Goal: Information Seeking & Learning: Learn about a topic

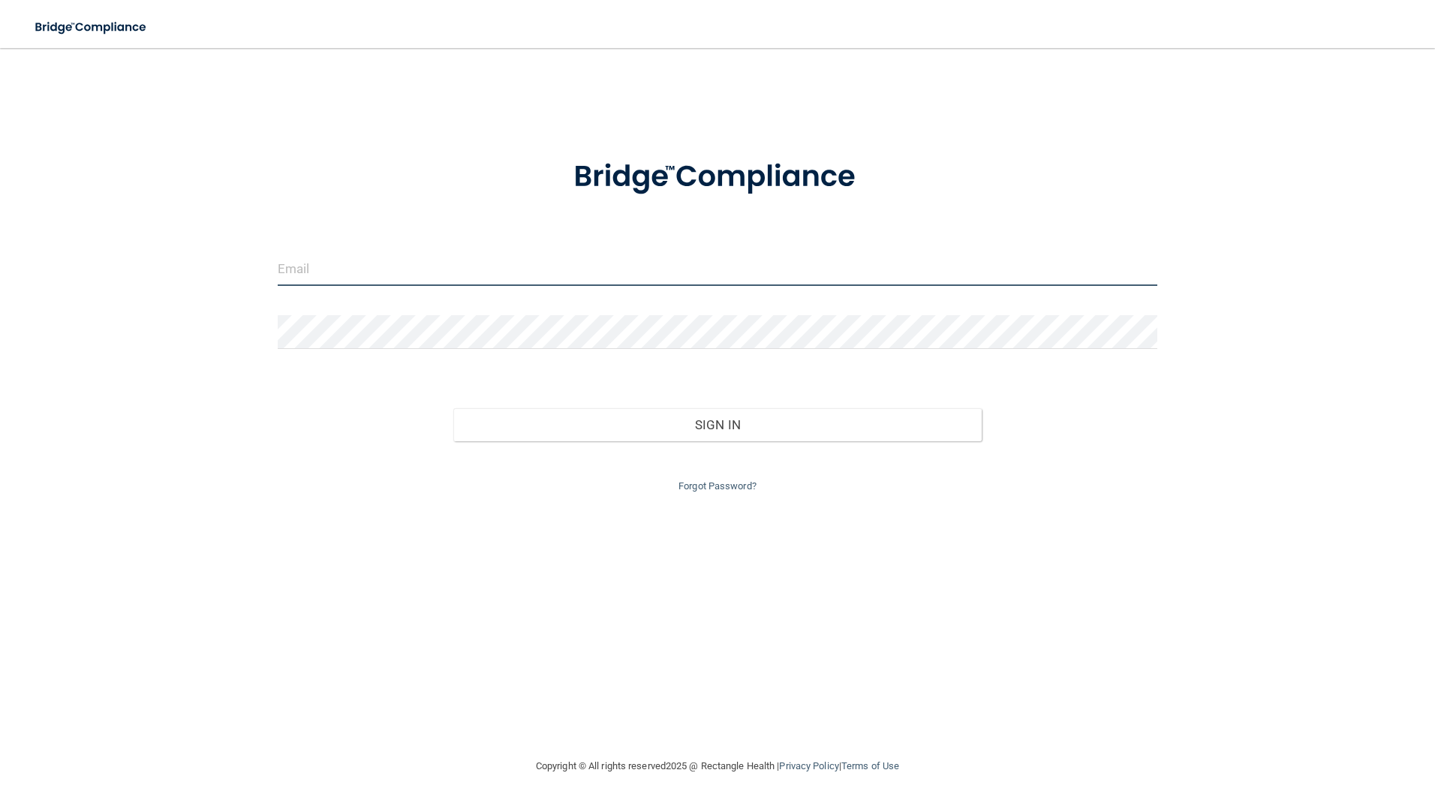
click at [697, 266] on input "email" at bounding box center [718, 269] width 880 height 34
type input "[EMAIL_ADDRESS][DOMAIN_NAME]"
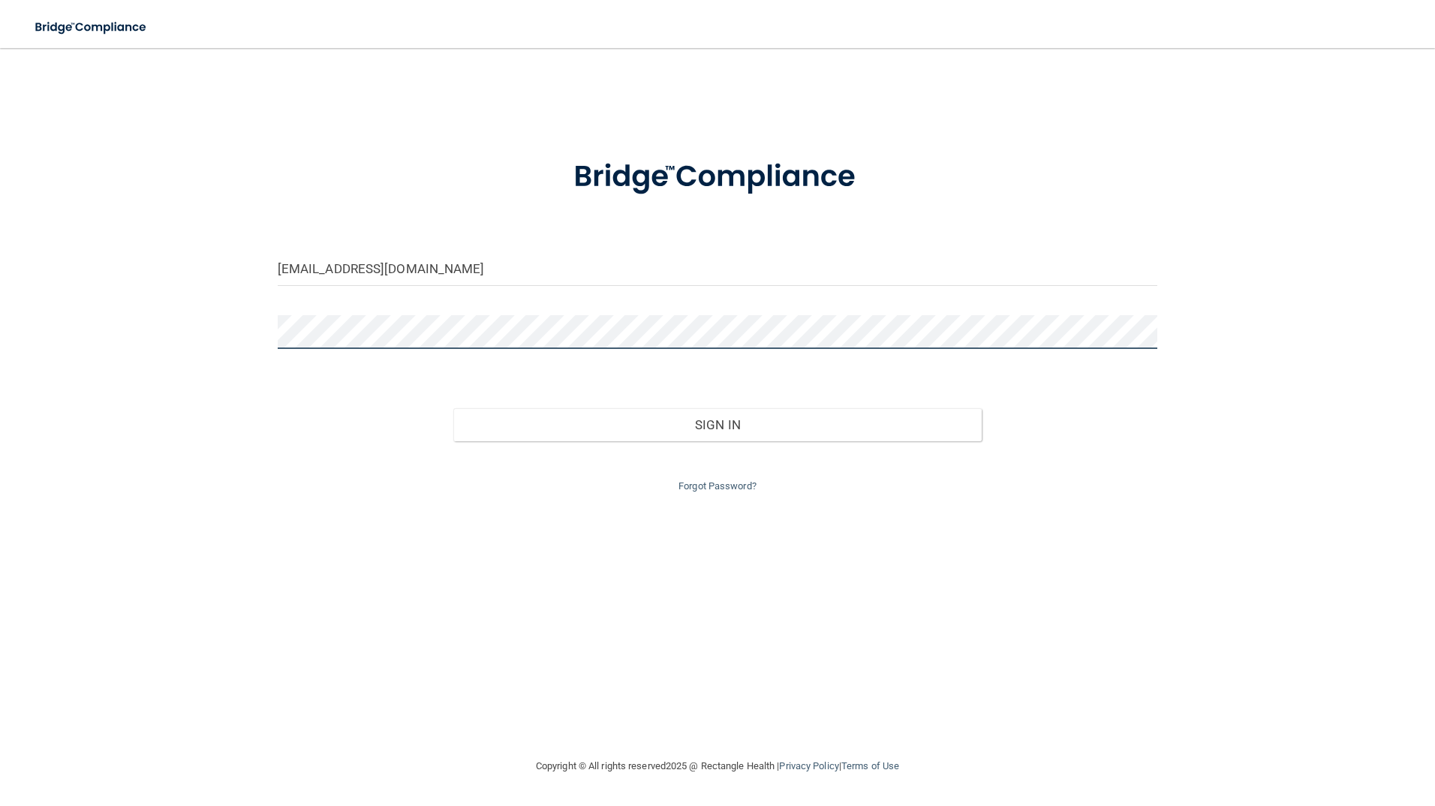
click at [453, 408] on button "Sign In" at bounding box center [717, 424] width 528 height 33
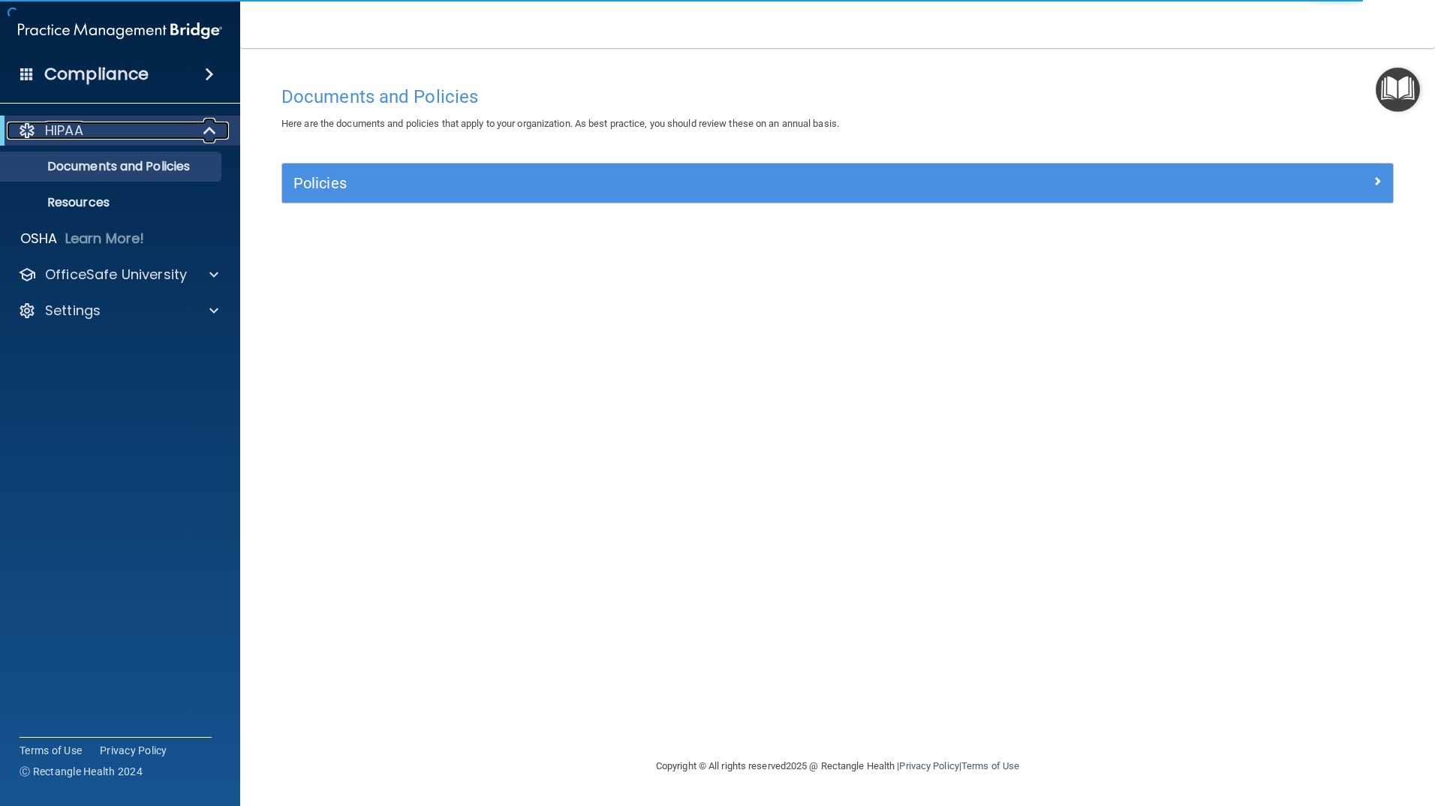
click at [212, 133] on span at bounding box center [211, 131] width 13 height 18
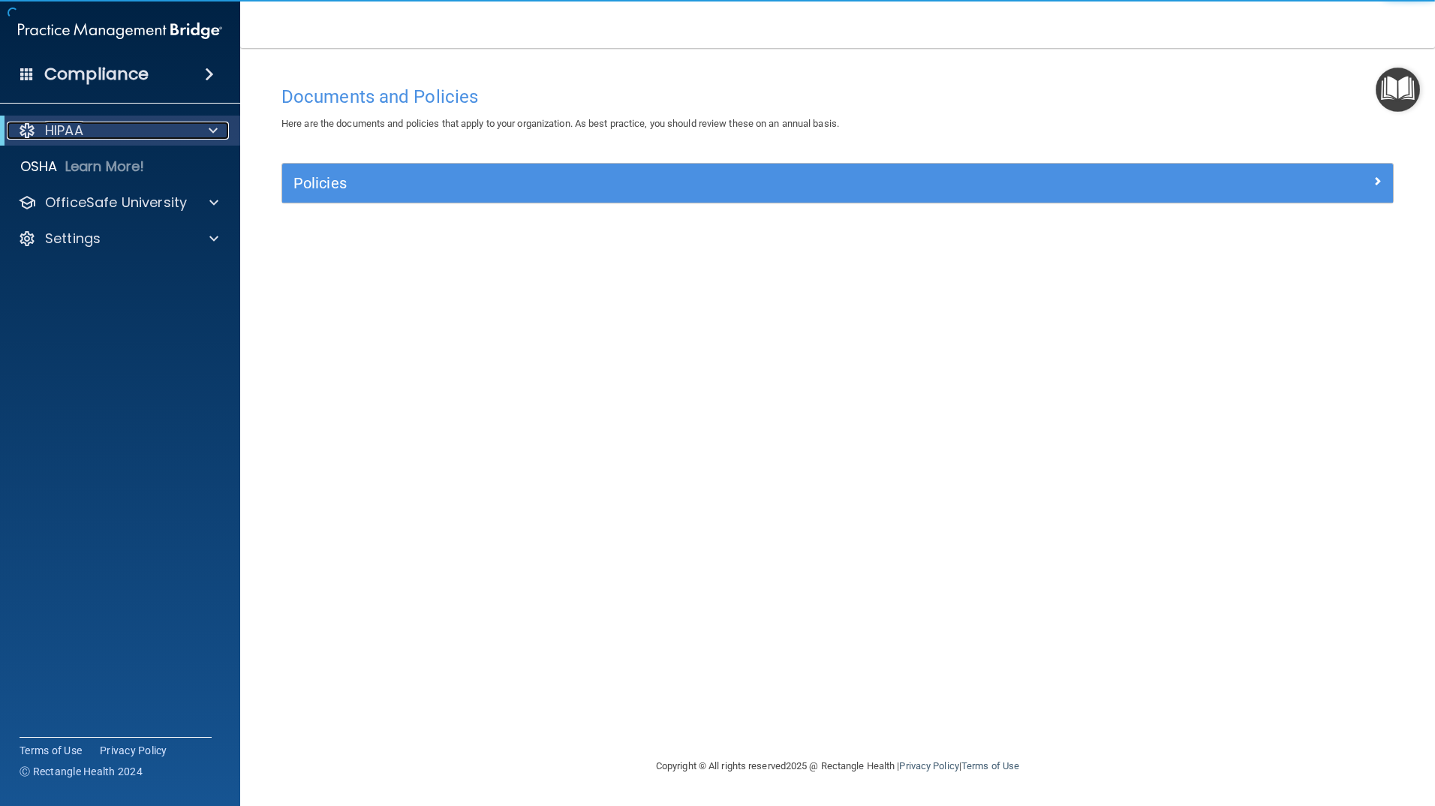
click at [210, 132] on span at bounding box center [213, 131] width 9 height 18
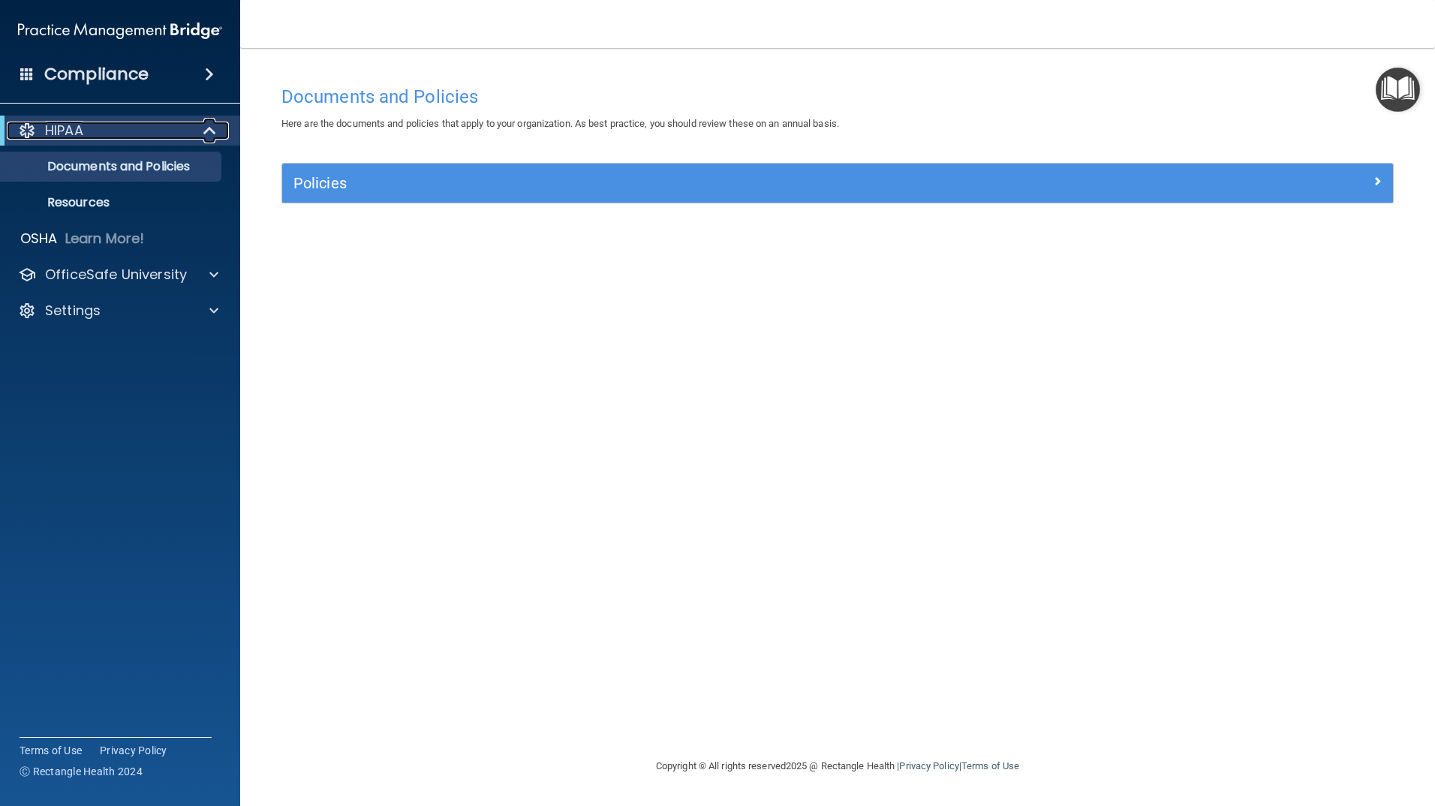
click at [59, 129] on p "HIPAA" at bounding box center [64, 131] width 38 height 18
click at [62, 129] on p "HIPAA" at bounding box center [64, 131] width 38 height 18
click at [83, 161] on p "Documents and Policies" at bounding box center [112, 166] width 205 height 15
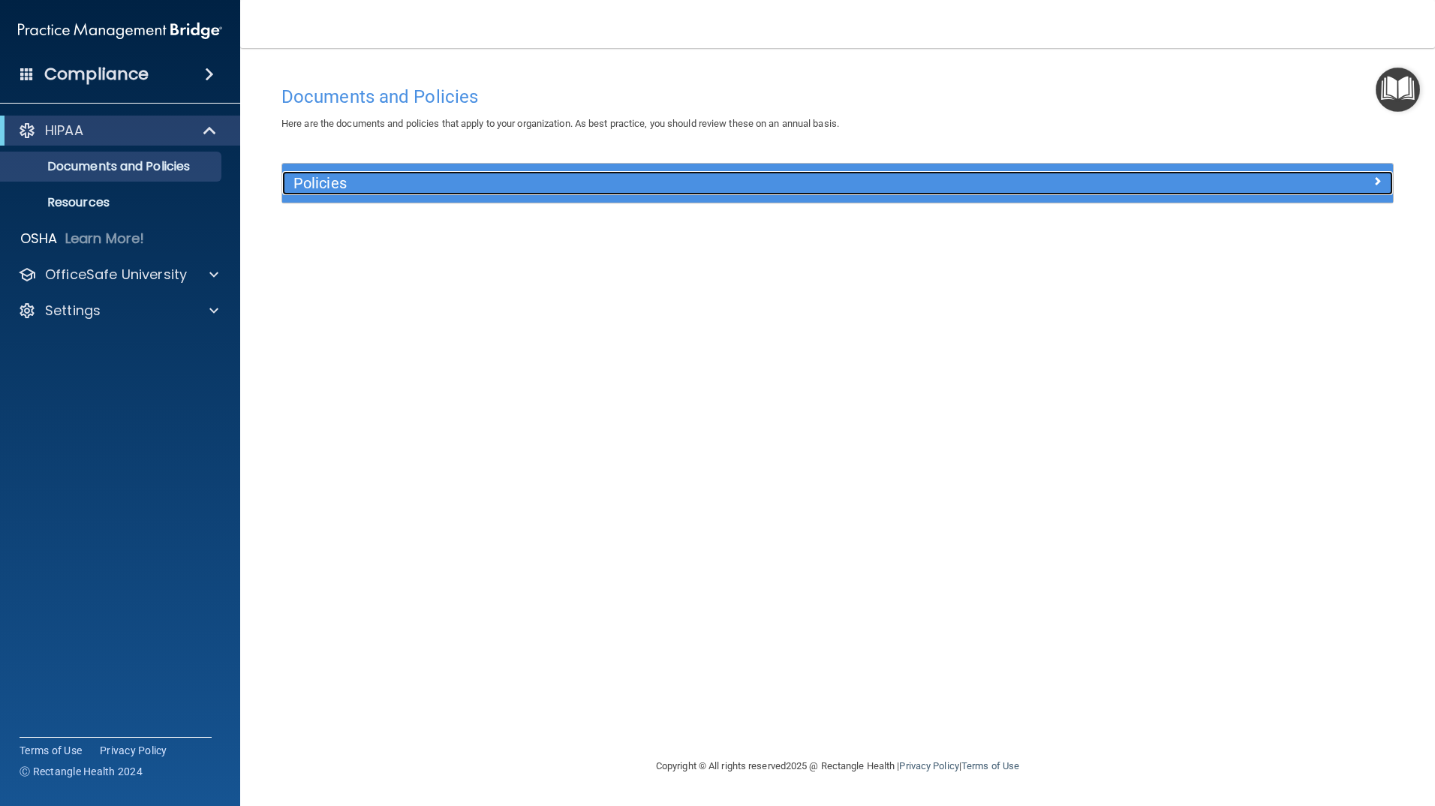
click at [314, 187] on h5 "Policies" at bounding box center [698, 183] width 811 height 17
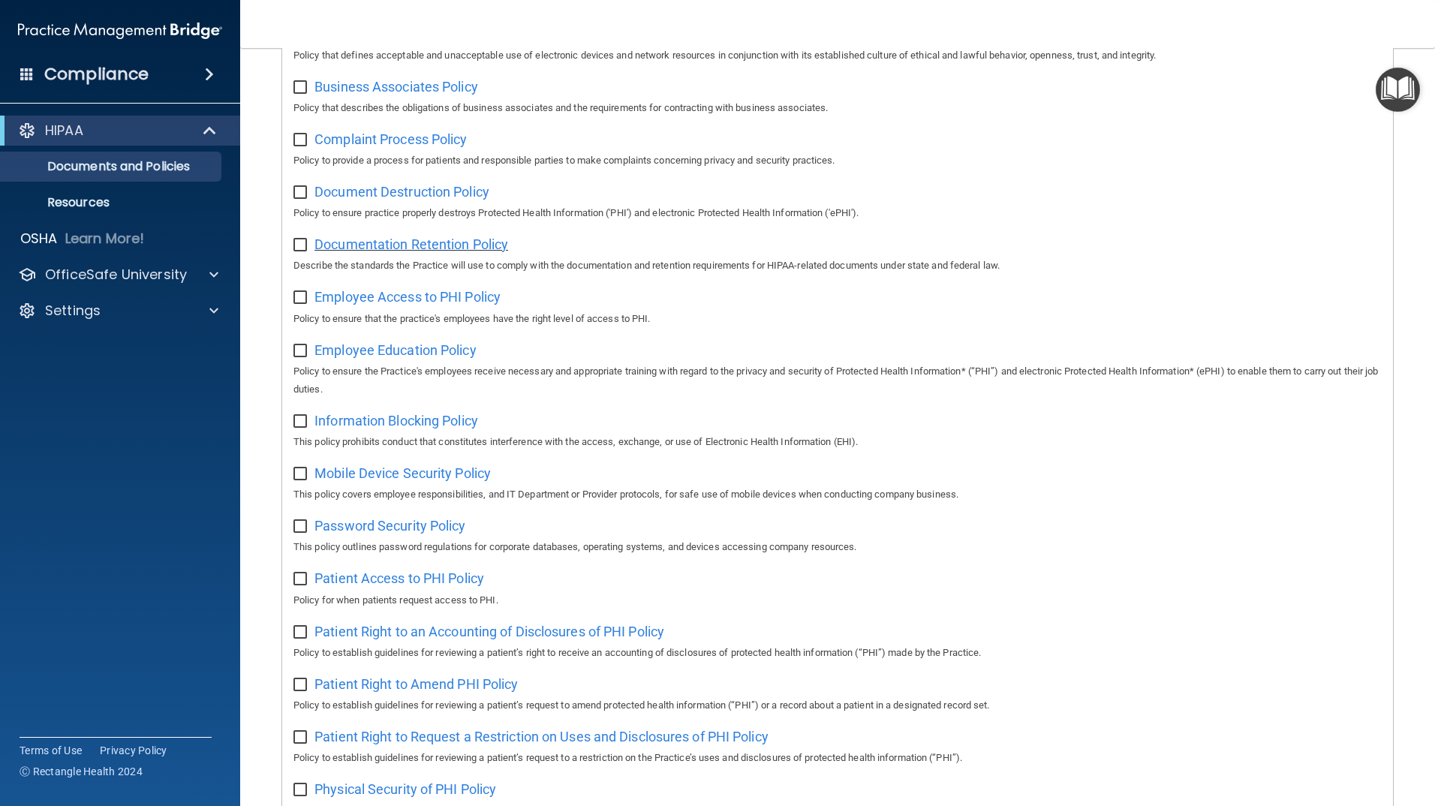
scroll to position [24, 0]
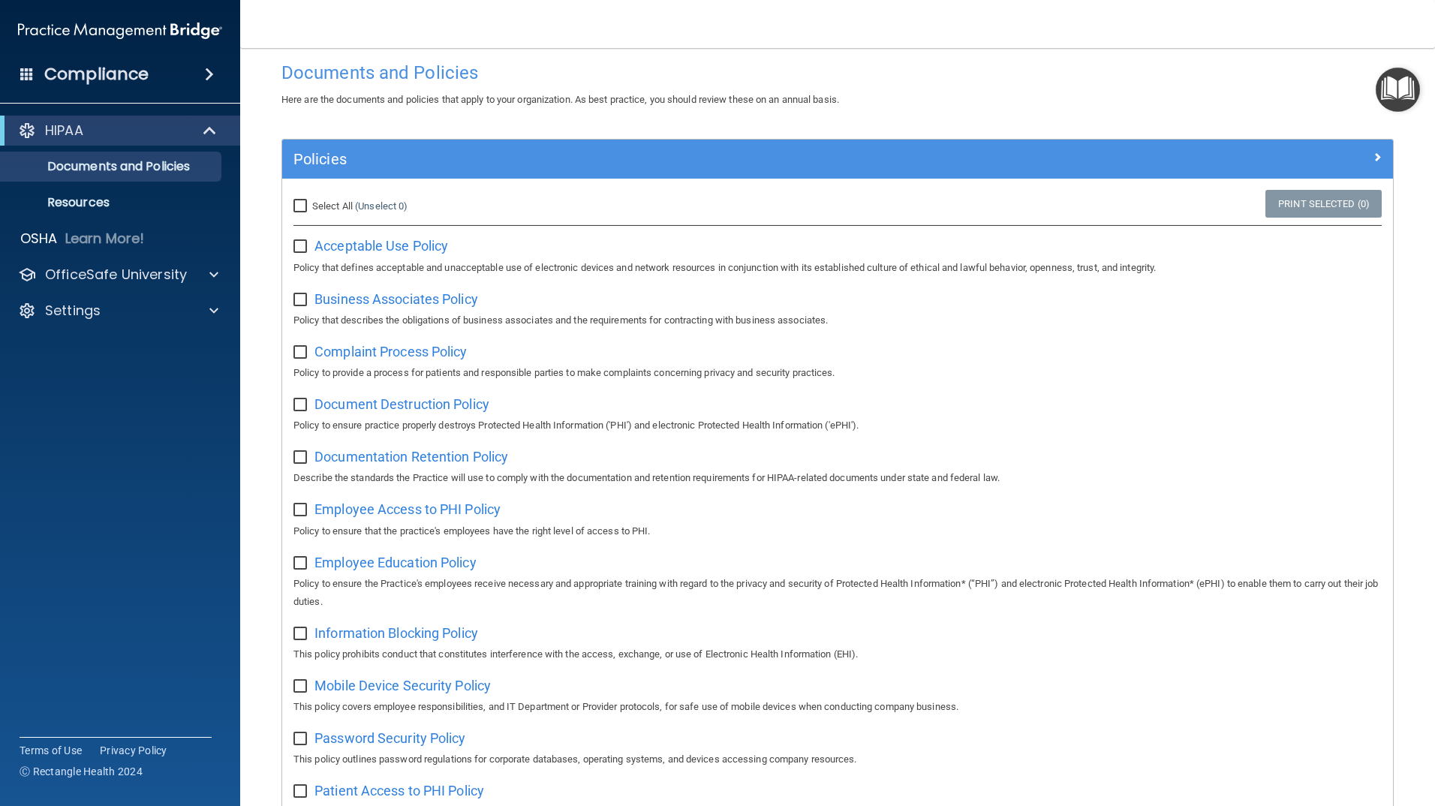
click at [303, 203] on input "Select All (Unselect 0) Unselect All" at bounding box center [301, 206] width 17 height 12
checkbox input "true"
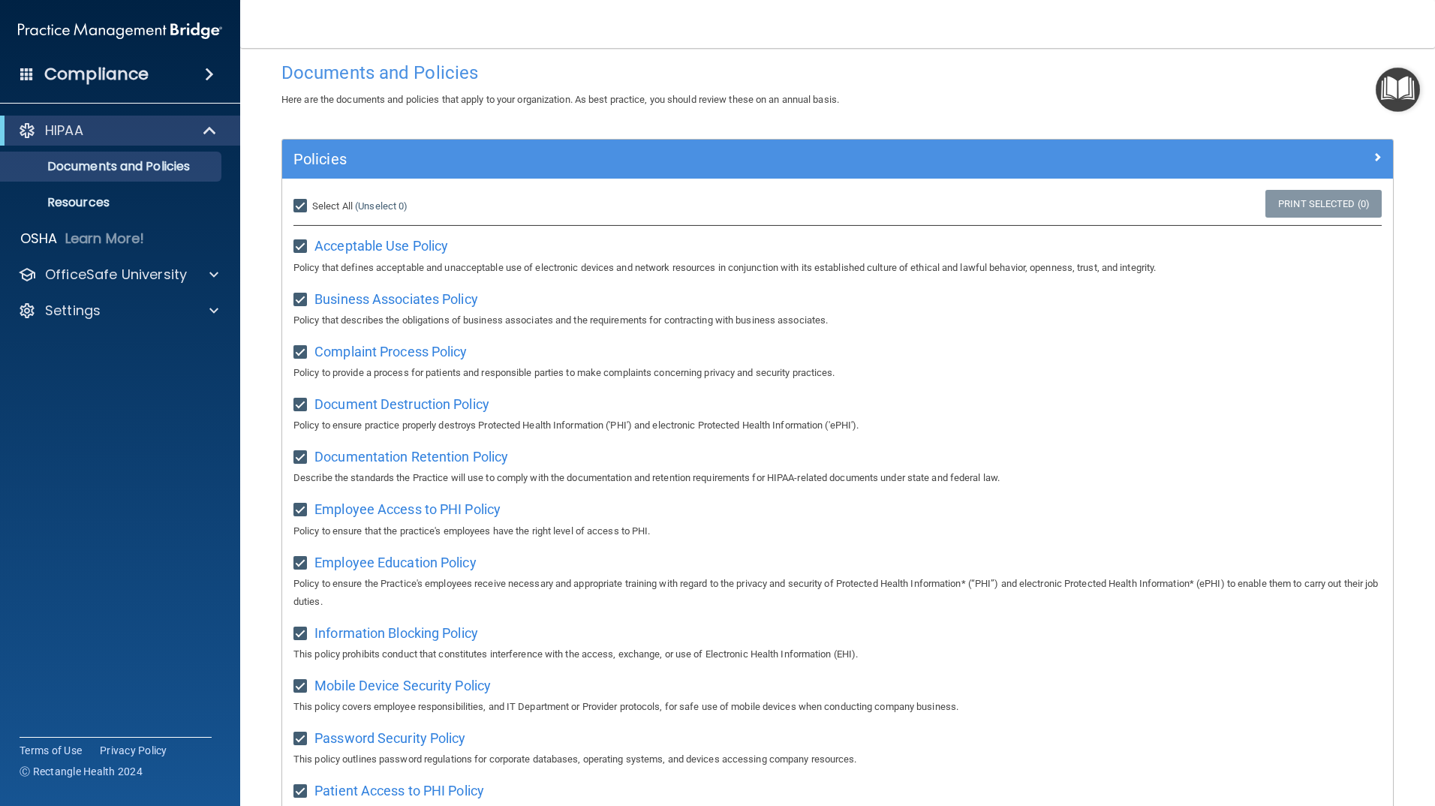
checkbox input "true"
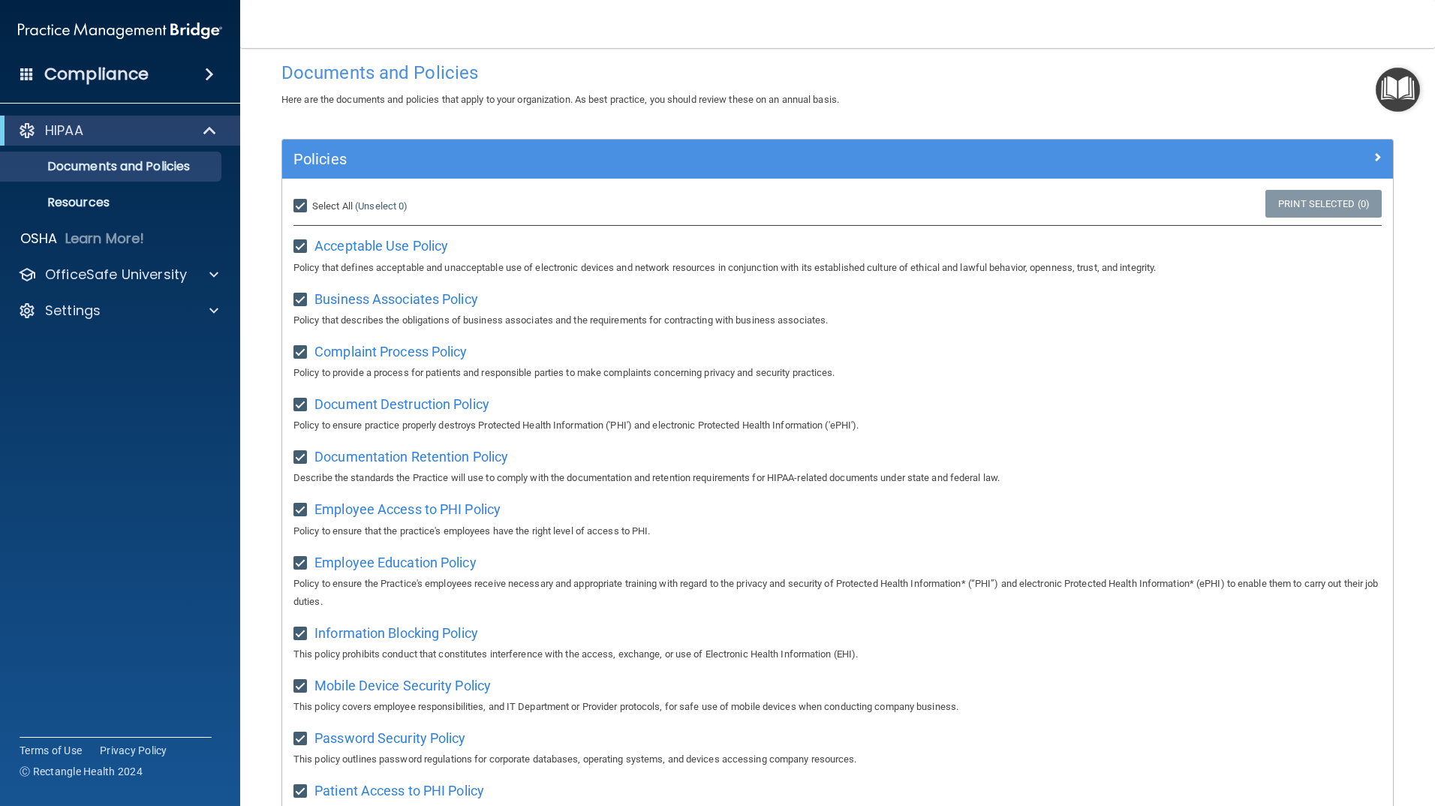
checkbox input "true"
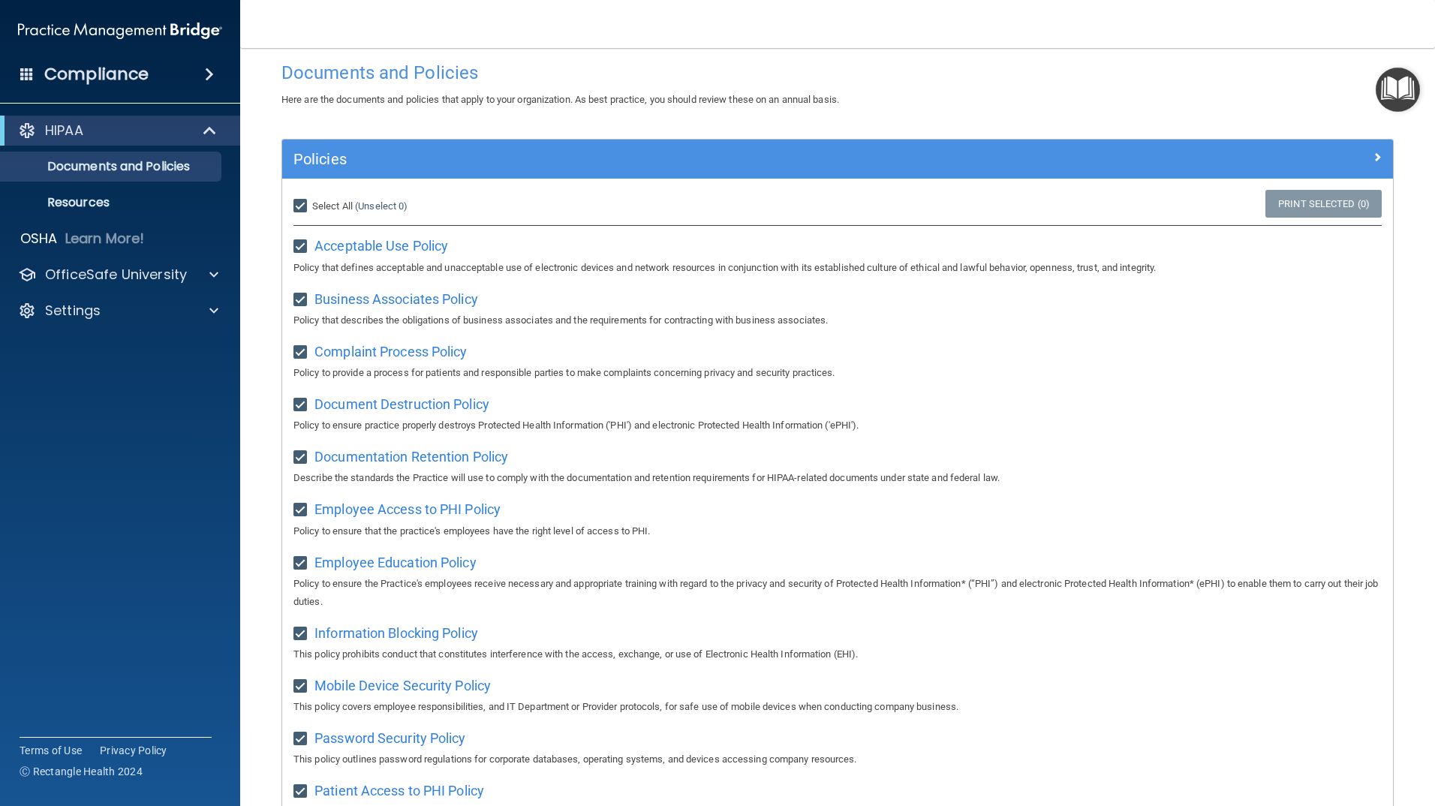
checkbox input "true"
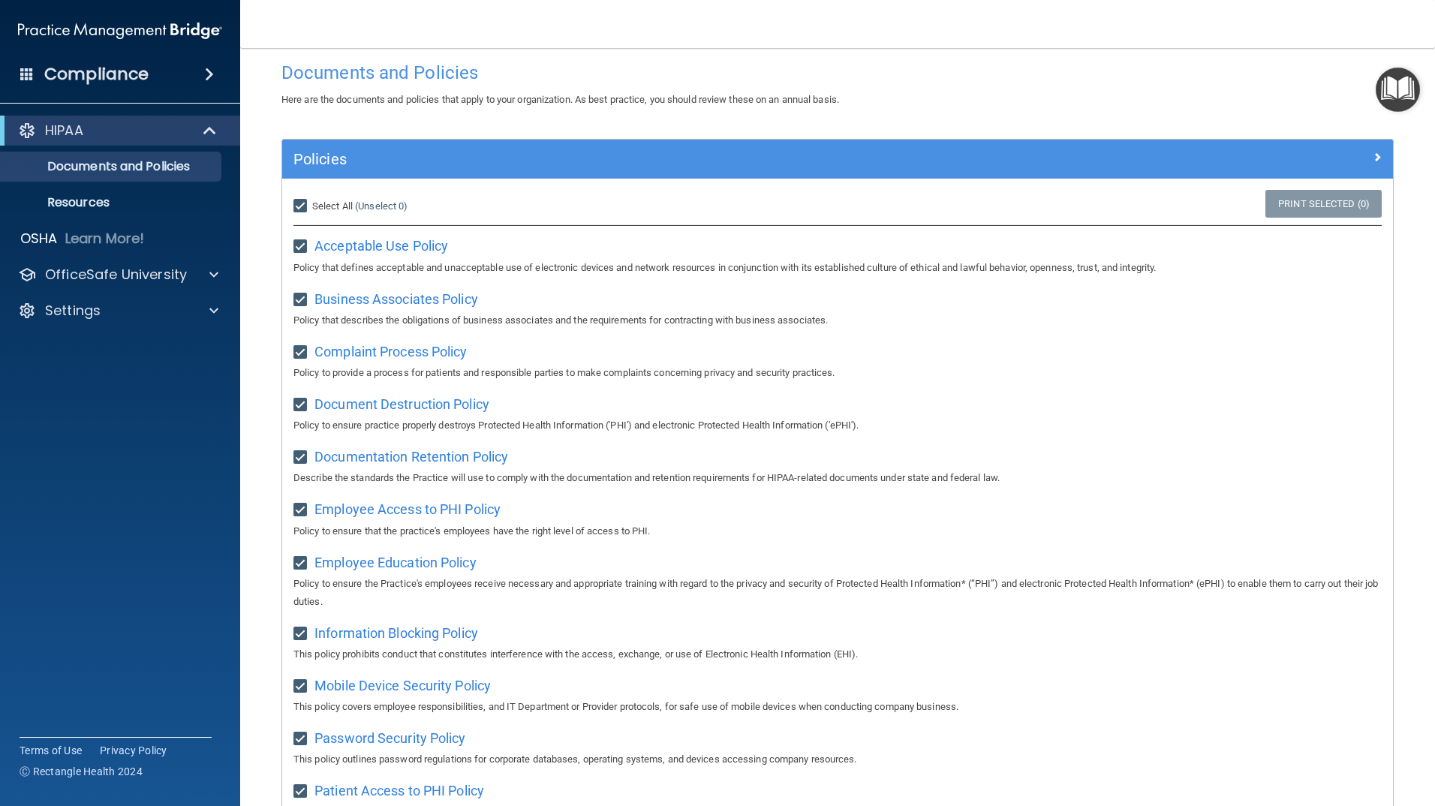
checkbox input "true"
click at [303, 203] on input "Select All (Unselect 21) Unselect All" at bounding box center [301, 206] width 17 height 12
checkbox input "false"
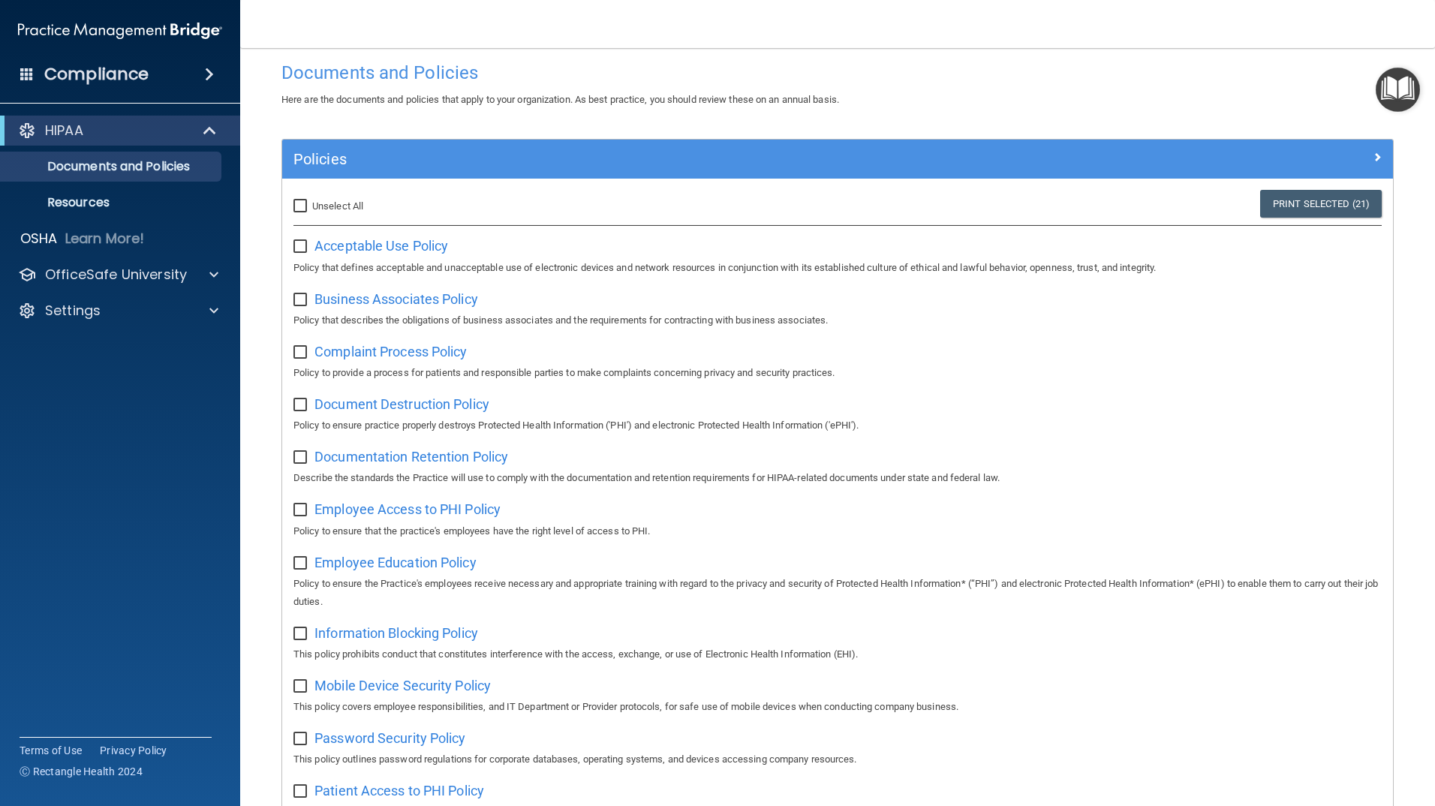
checkbox input "false"
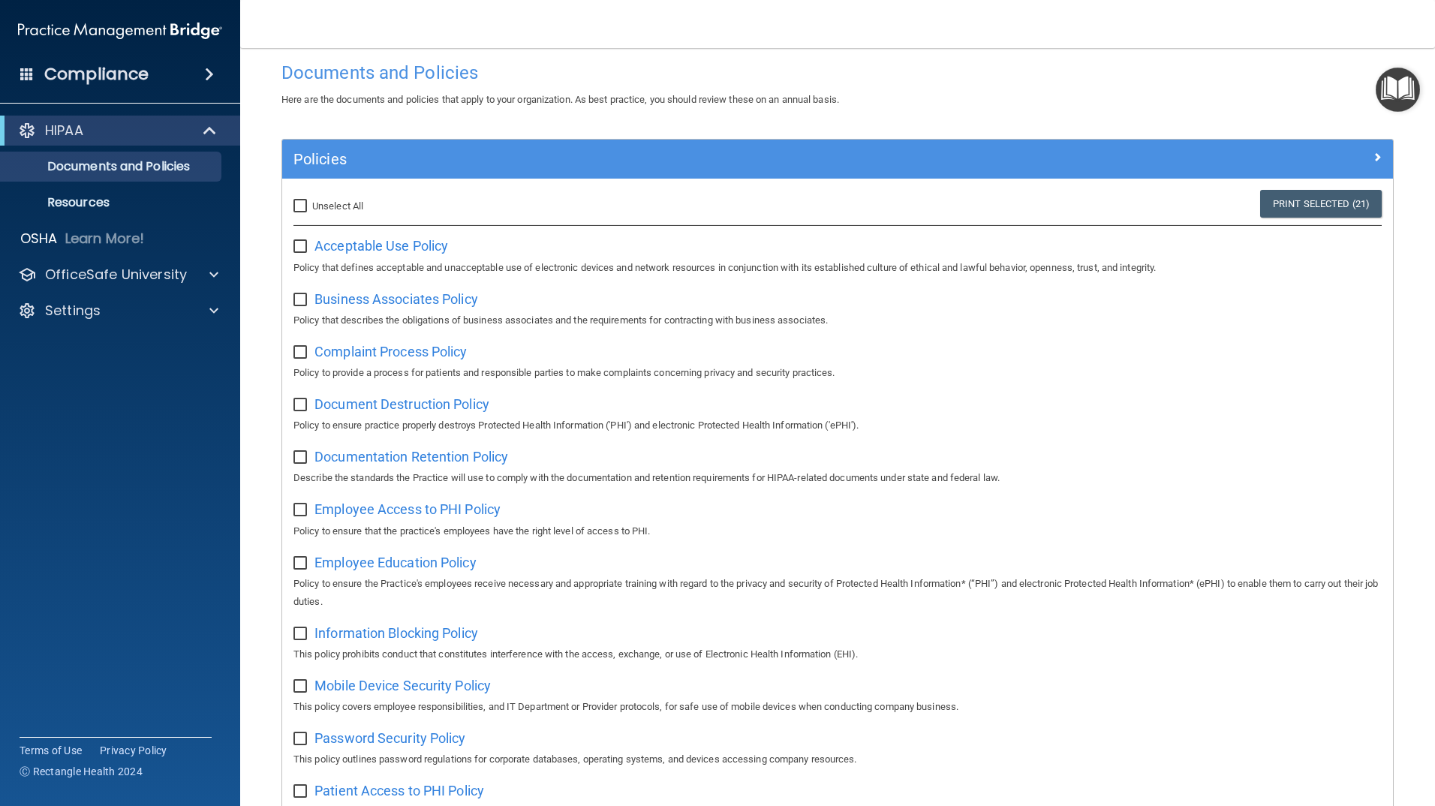
checkbox input "false"
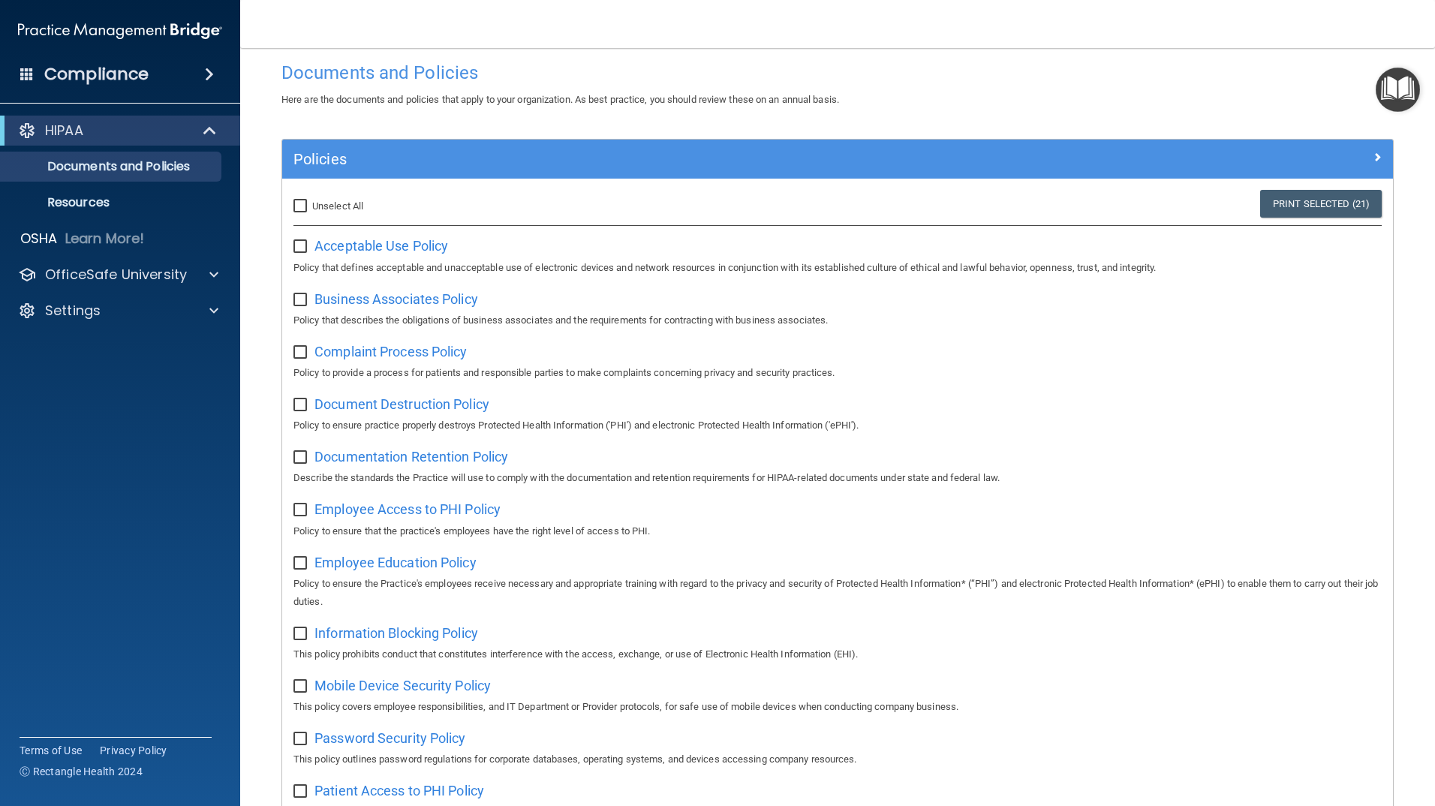
checkbox input "false"
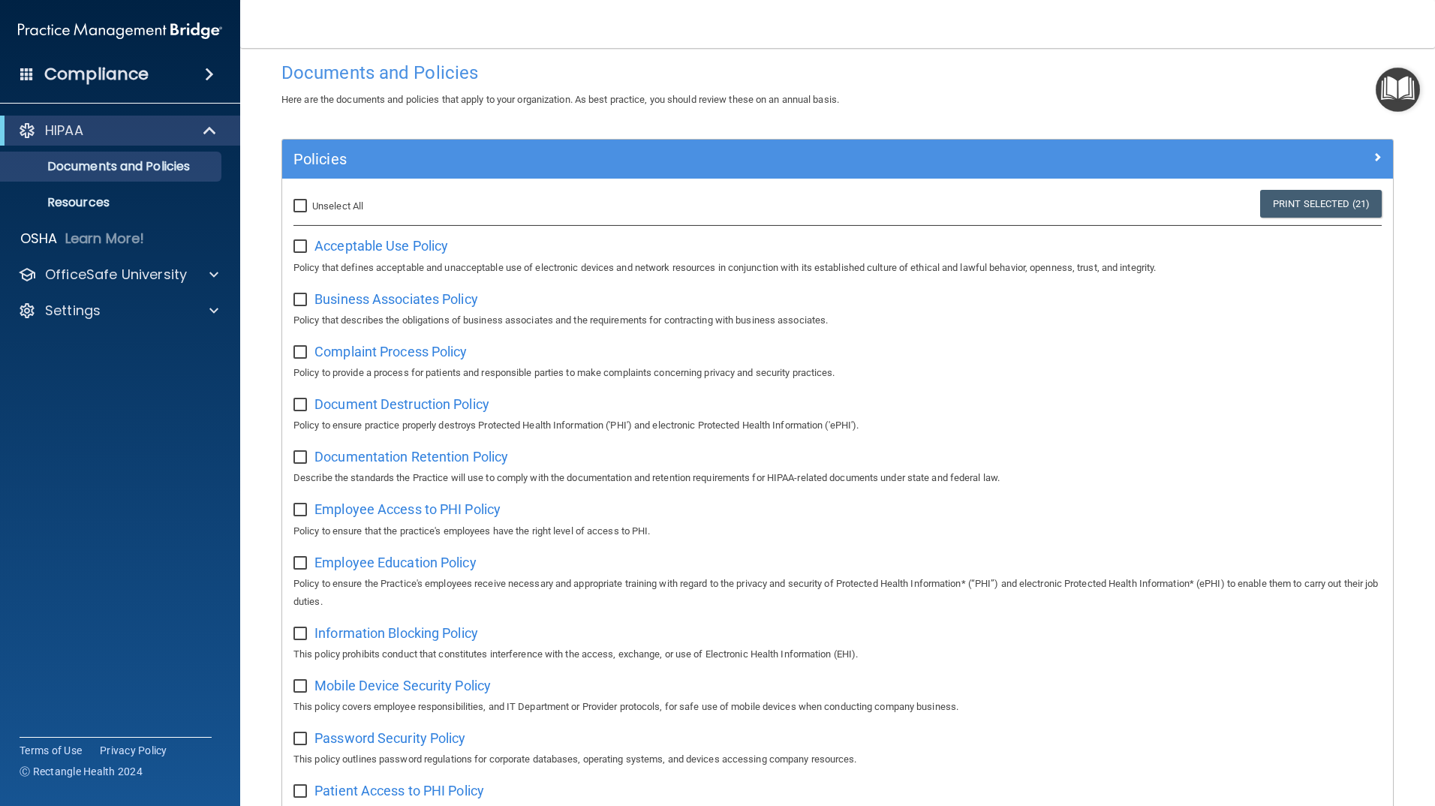
checkbox input "false"
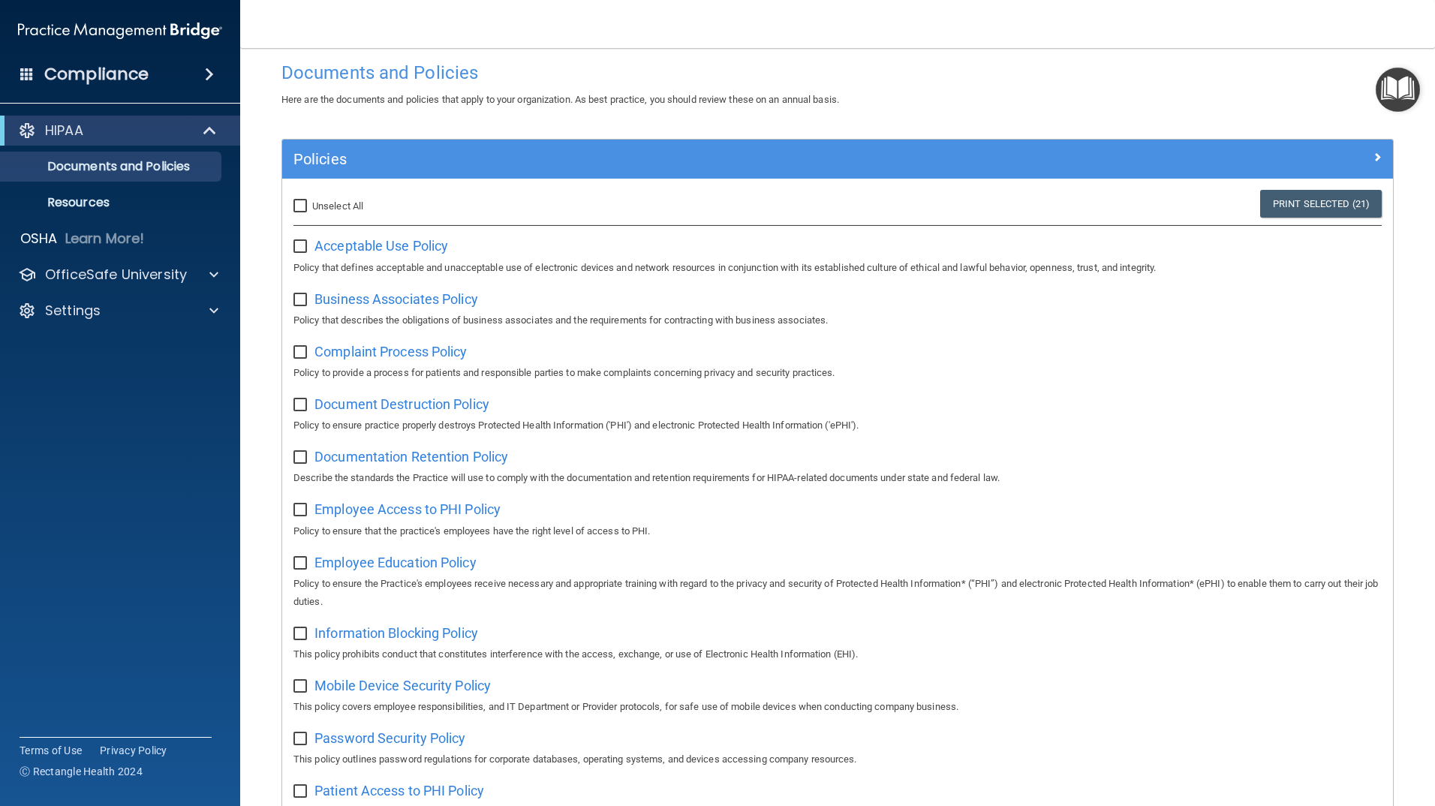
checkbox input "false"
click at [336, 243] on span "Acceptable Use Policy" at bounding box center [382, 246] width 134 height 16
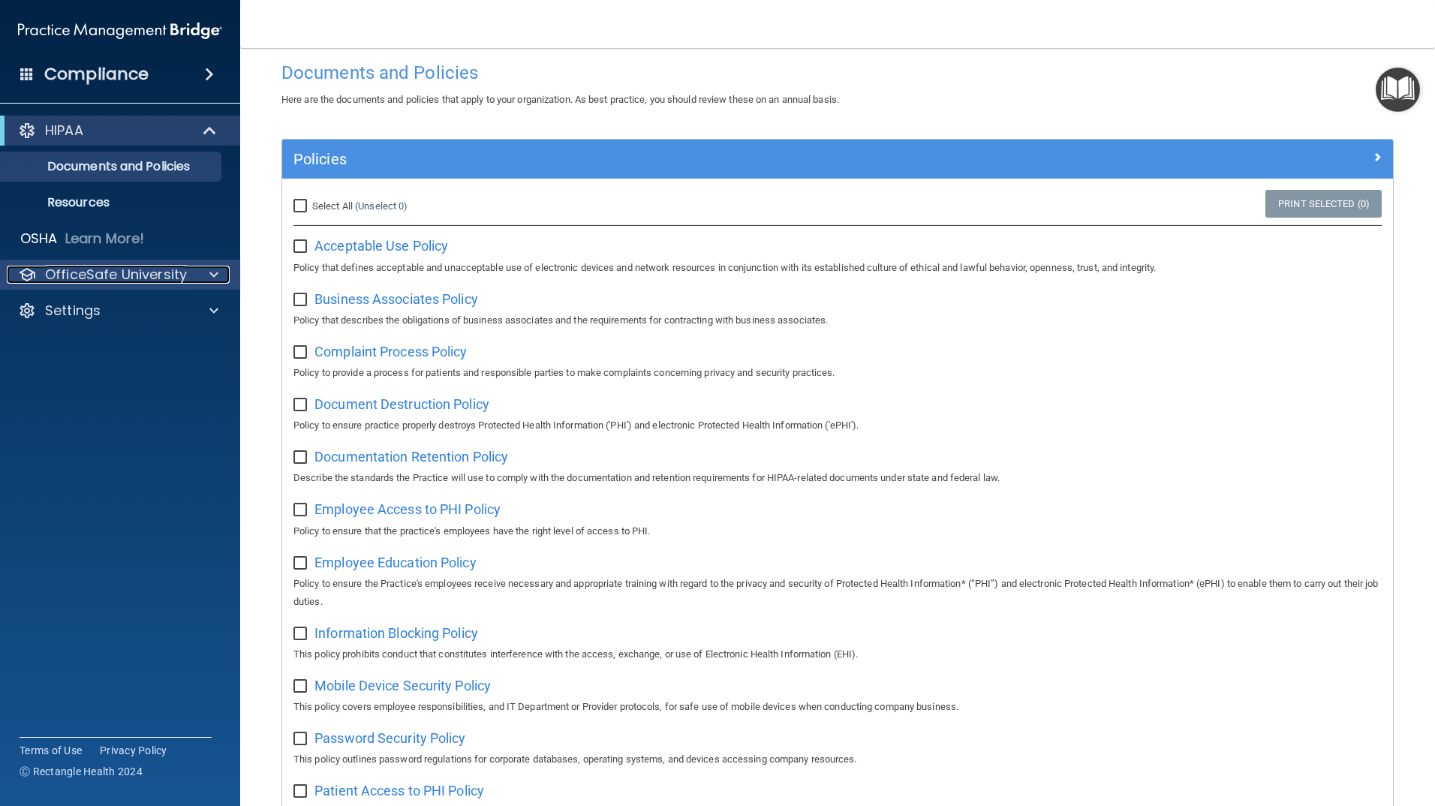
click at [137, 273] on p "OfficeSafe University" at bounding box center [116, 275] width 142 height 18
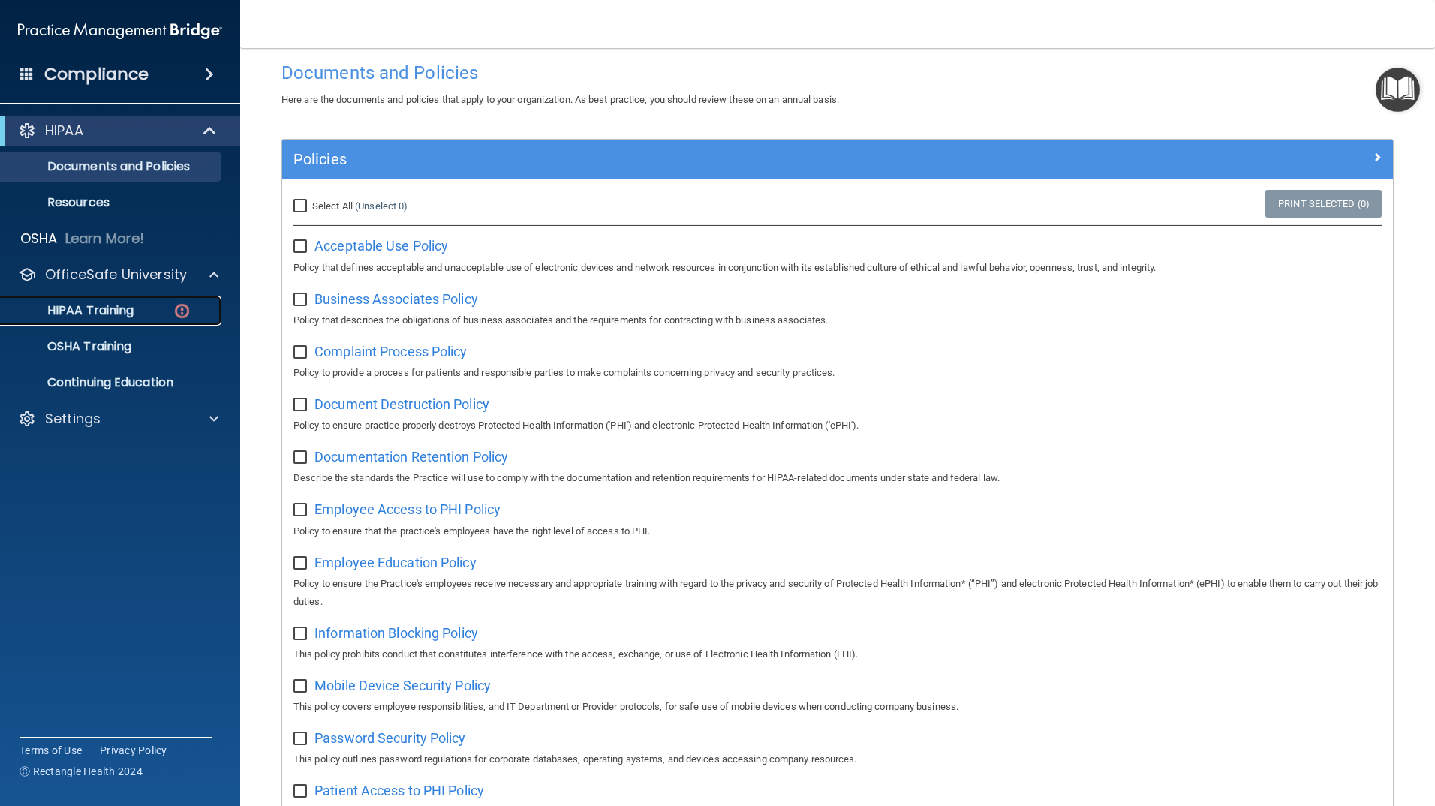
click at [134, 307] on p "HIPAA Training" at bounding box center [72, 310] width 124 height 15
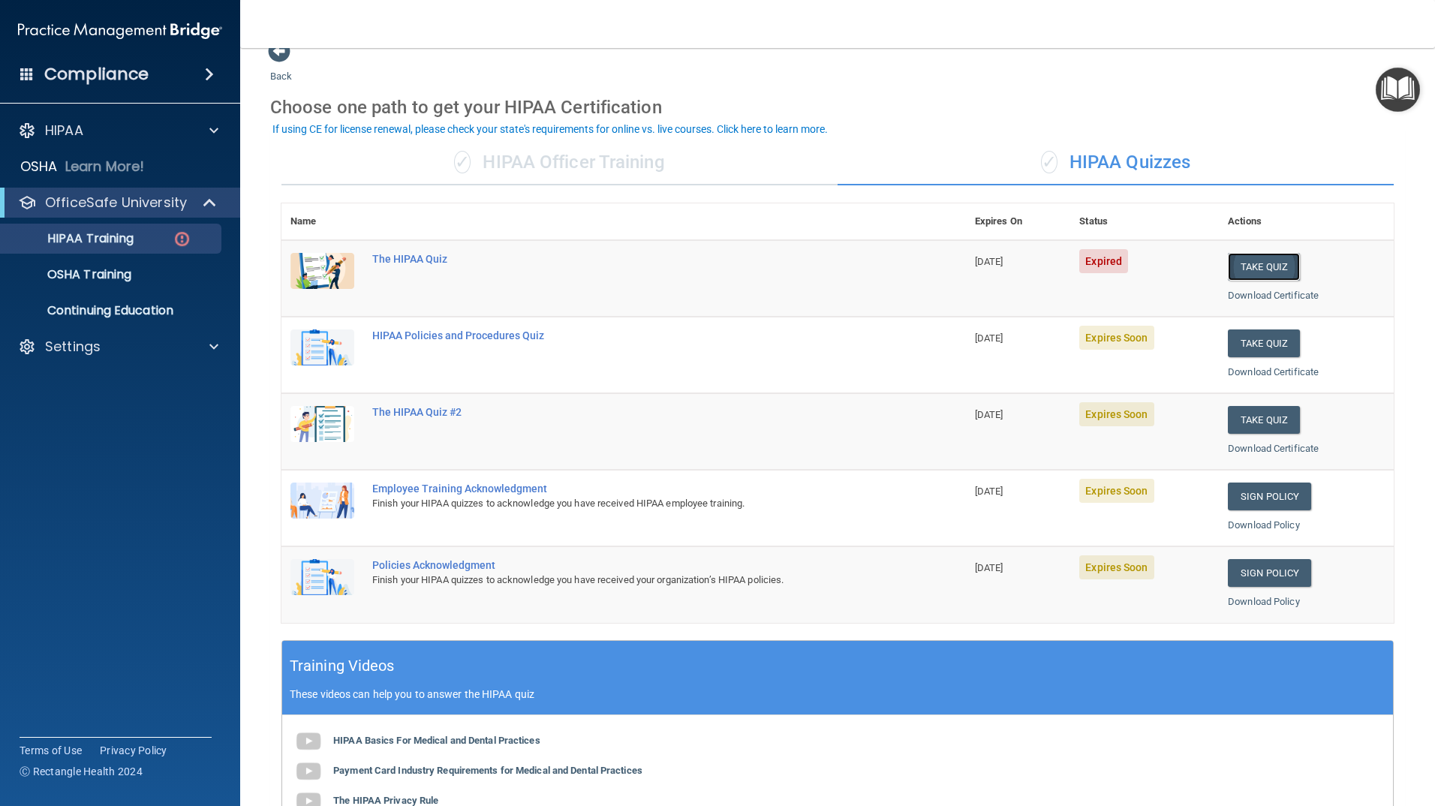
click at [1261, 262] on button "Take Quiz" at bounding box center [1264, 267] width 72 height 28
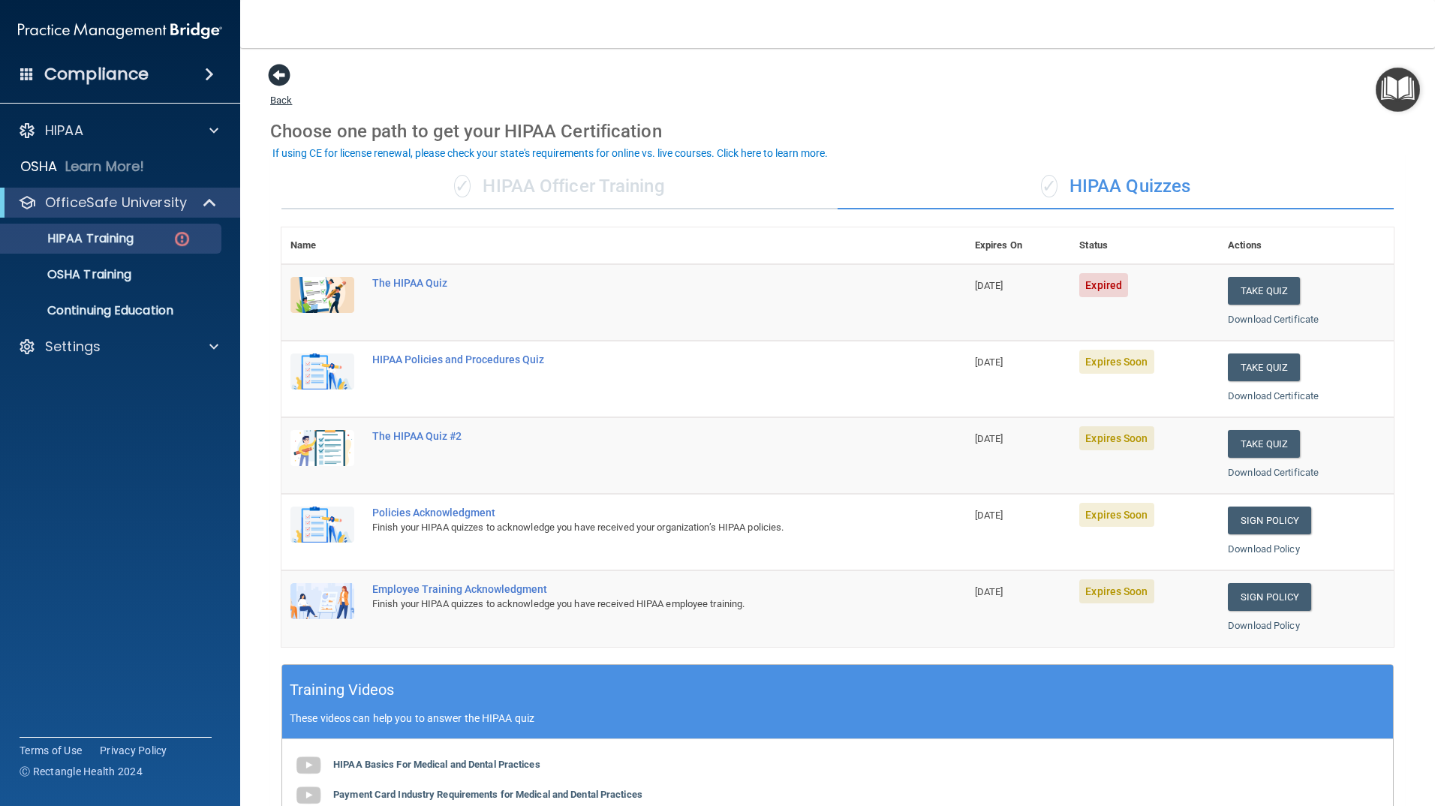
click at [284, 77] on span at bounding box center [279, 75] width 23 height 23
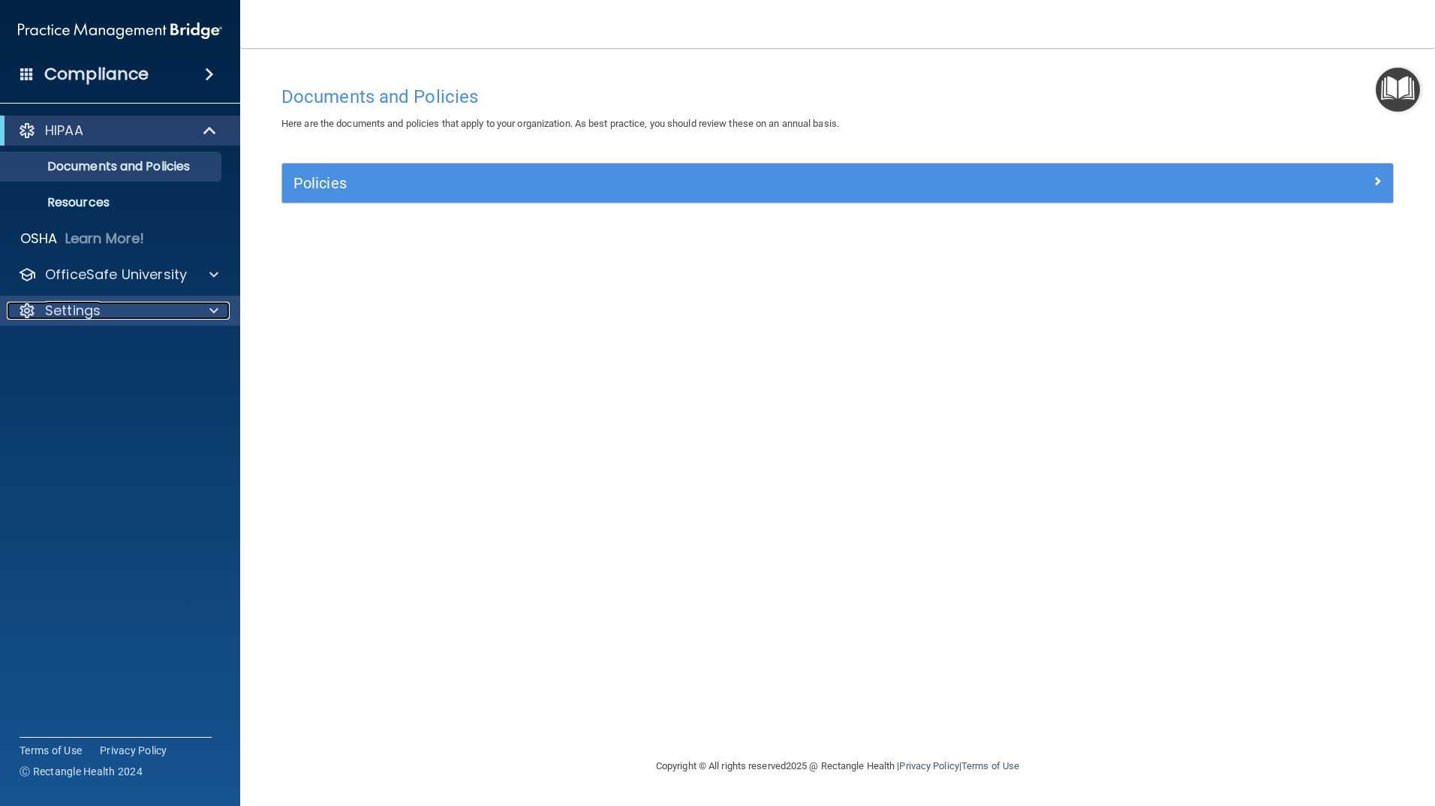
click at [99, 310] on p "Settings" at bounding box center [73, 311] width 56 height 18
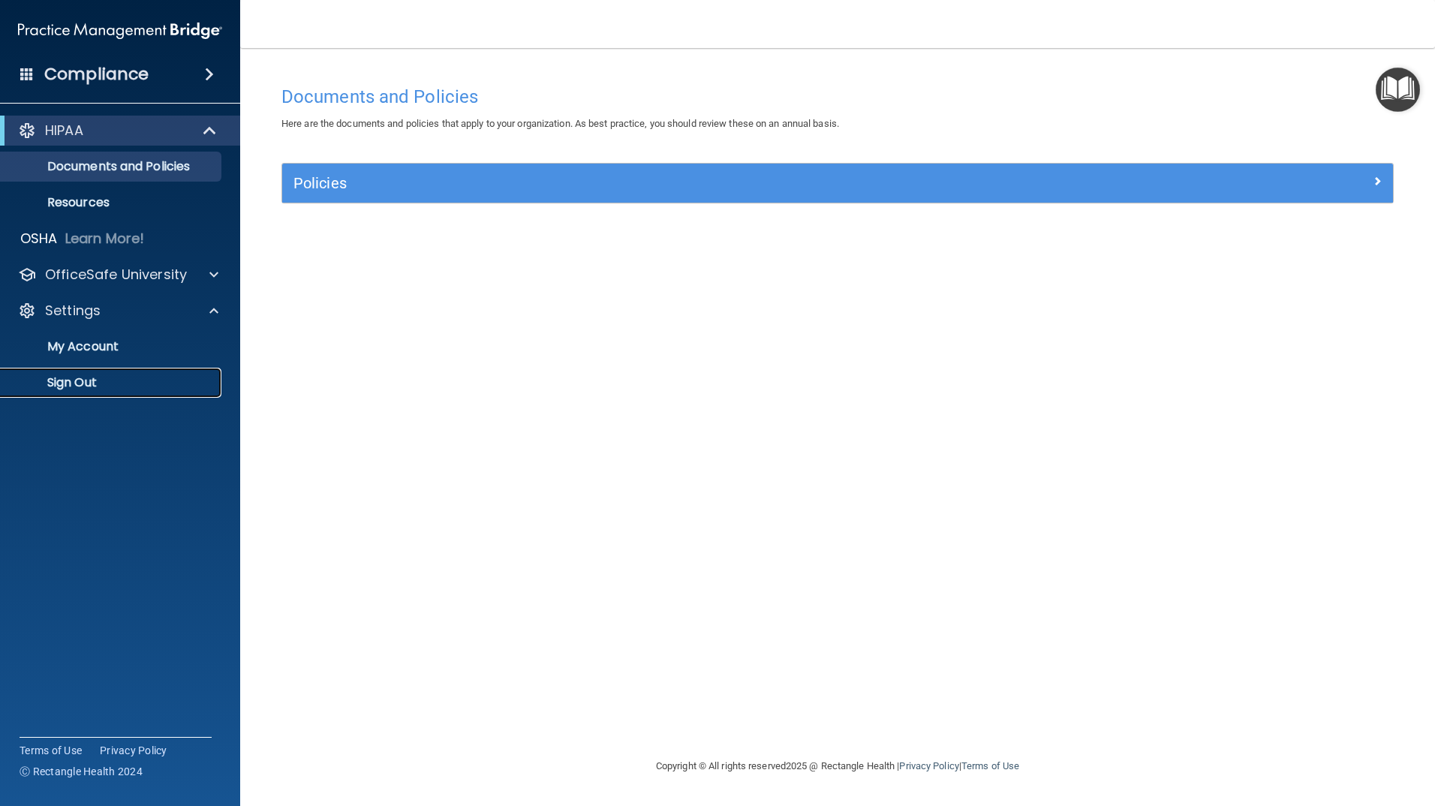
click at [71, 384] on p "Sign Out" at bounding box center [112, 382] width 205 height 15
